Goal: Task Accomplishment & Management: Manage account settings

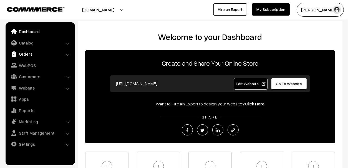
click at [26, 53] on link "Orders" at bounding box center [40, 54] width 66 height 10
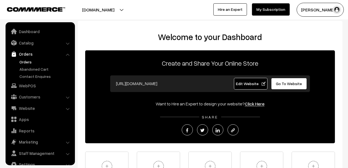
click at [24, 61] on link "Orders" at bounding box center [45, 62] width 55 height 6
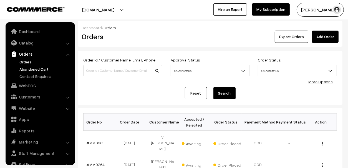
scroll to position [9, 0]
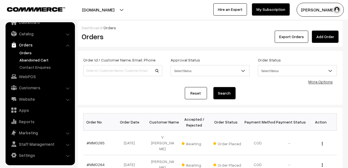
click at [31, 57] on link "Abandoned Cart" at bounding box center [45, 60] width 55 height 6
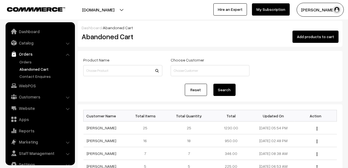
scroll to position [9, 0]
